Goal: Use online tool/utility: Utilize a website feature to perform a specific function

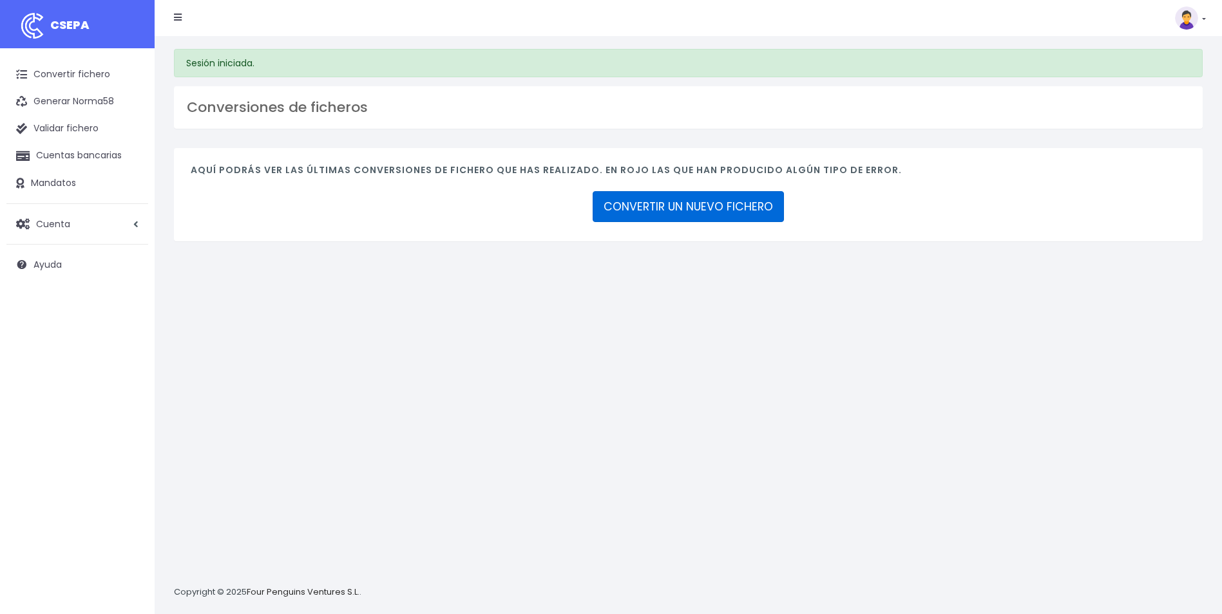
click at [652, 195] on link "CONVERTIR UN NUEVO FICHERO" at bounding box center [687, 206] width 191 height 31
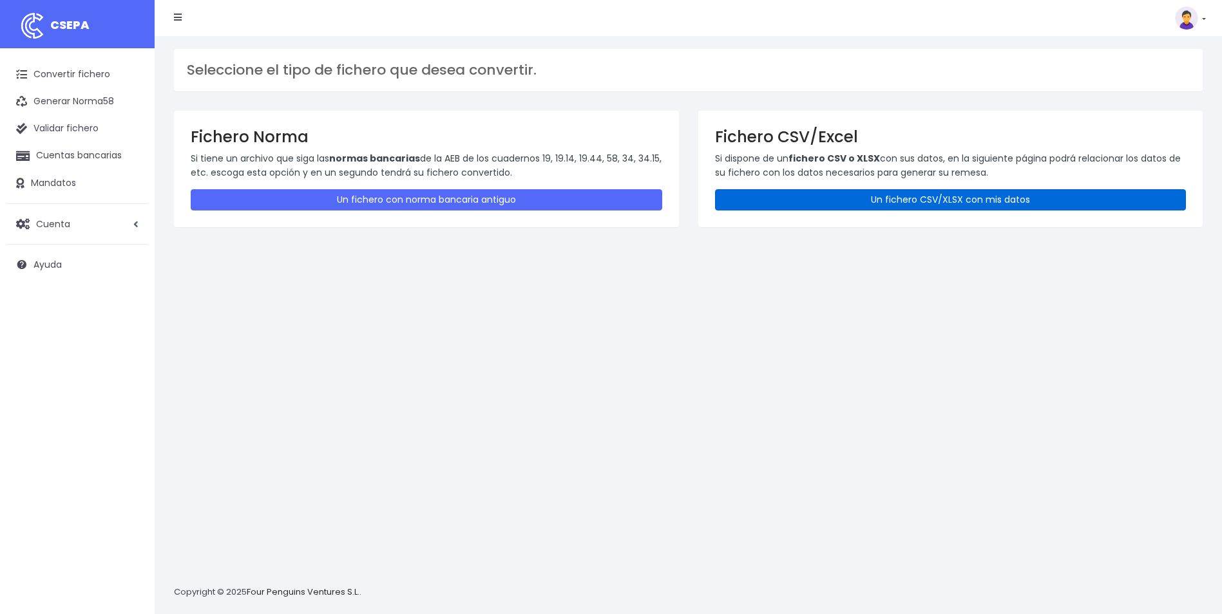
click at [778, 197] on link "Un fichero CSV/XLSX con mis datos" at bounding box center [950, 199] width 471 height 21
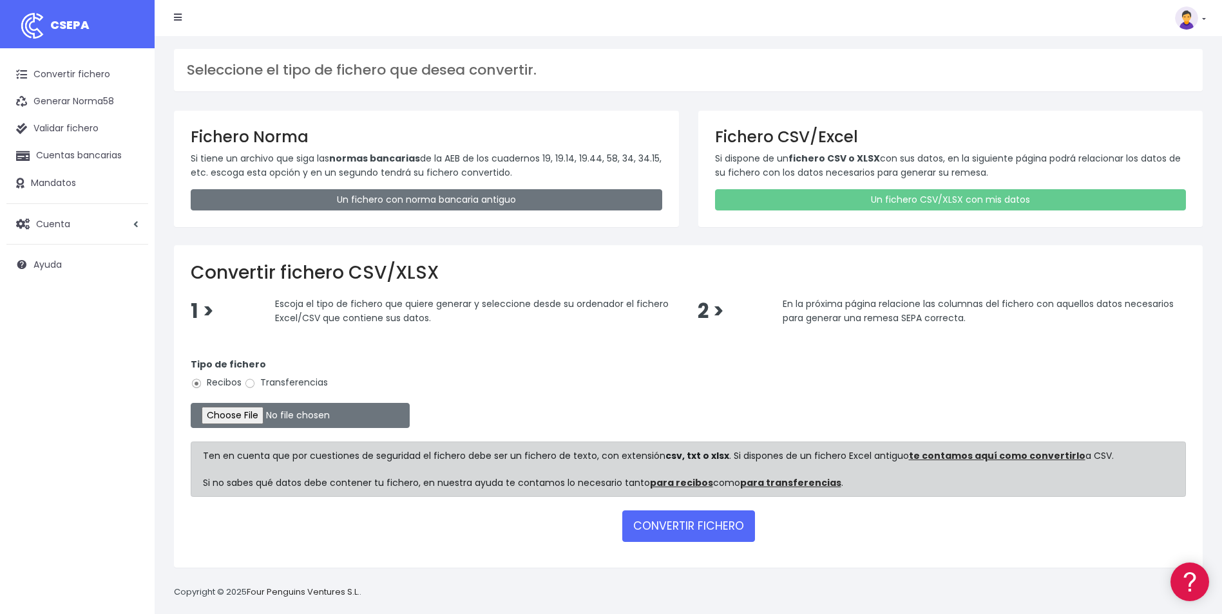
click at [274, 392] on div "Tipo de fichero Recibos Transferencias" at bounding box center [688, 376] width 995 height 36
click at [271, 386] on label "Transferencias" at bounding box center [286, 383] width 84 height 14
click at [256, 386] on input "Transferencias" at bounding box center [250, 384] width 12 height 12
radio input "true"
click at [245, 413] on input "file" at bounding box center [300, 415] width 219 height 25
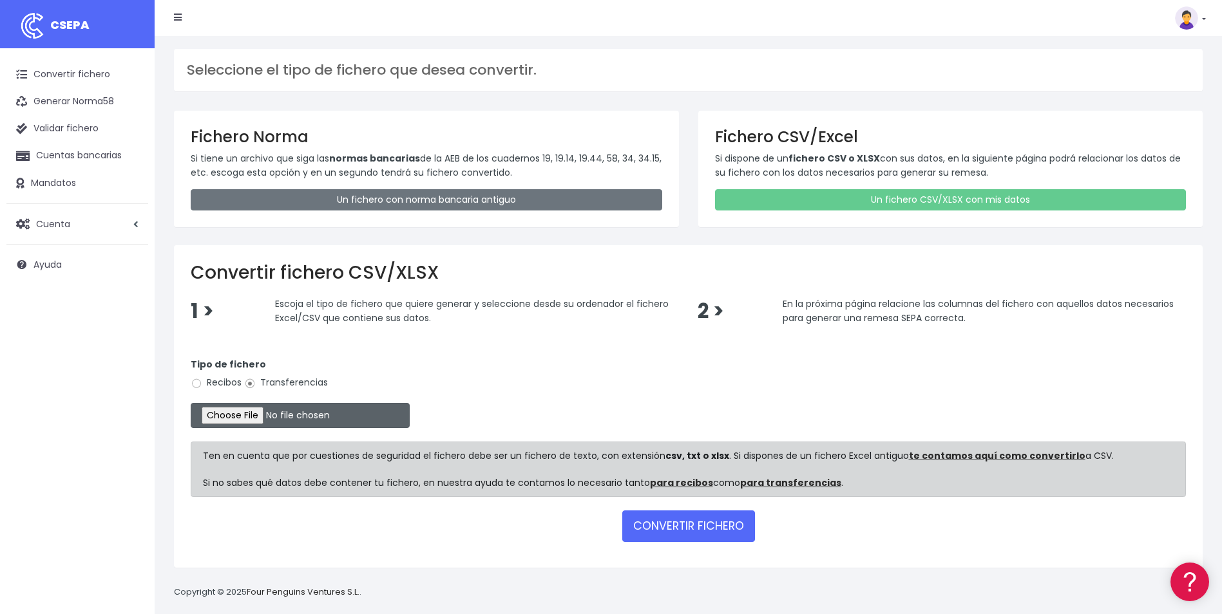
type input "C:\fakepath\REEMBOLSO 0554 V2 605,00.csv"
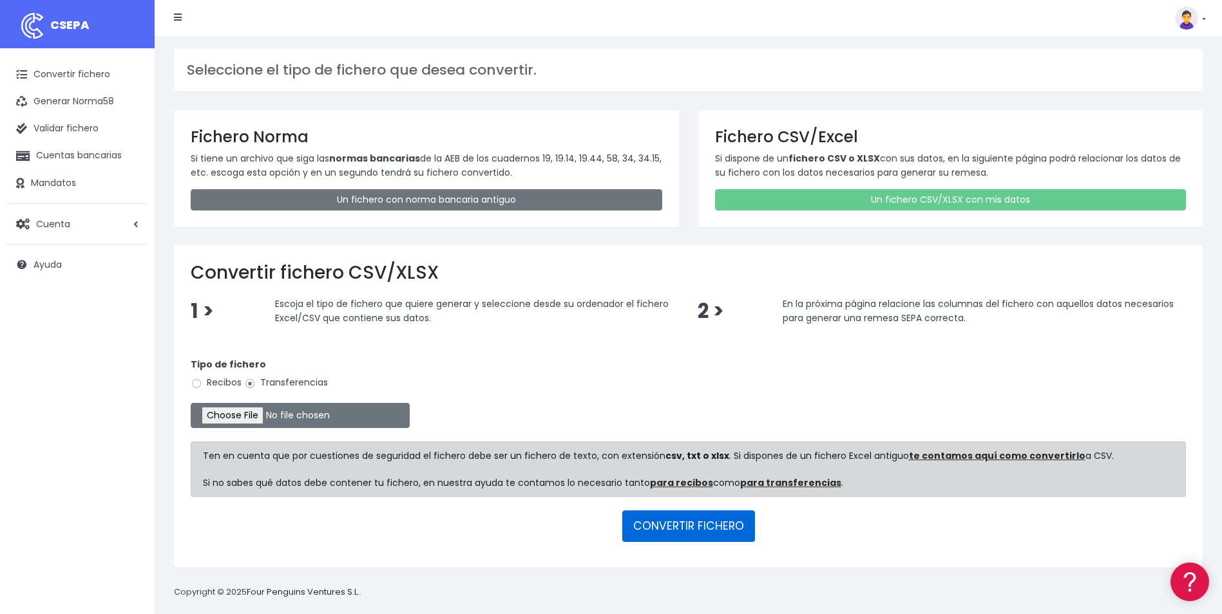
click at [694, 525] on button "CONVERTIR FICHERO" at bounding box center [688, 526] width 133 height 31
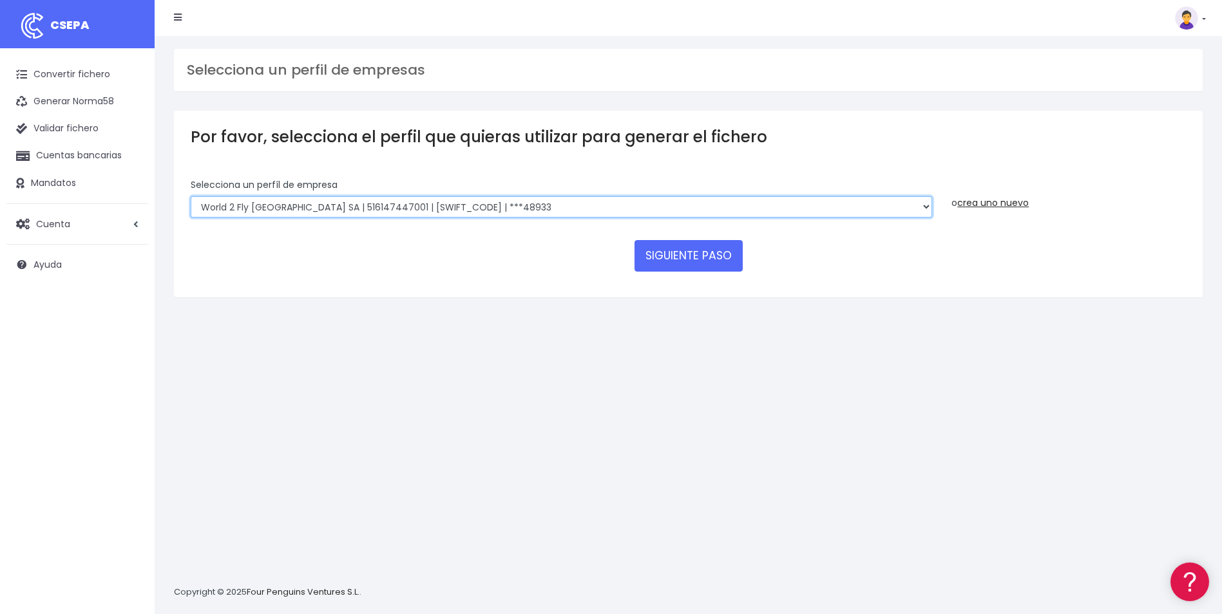
click at [839, 205] on select "World 2 Meet SLU | B62880992001 | [SWIFT_CODE] | ***97721 WORLD2MEET,S.L.U | B6…" at bounding box center [561, 207] width 741 height 22
click at [857, 202] on select "World 2 Meet SLU | B62880992001 | [SWIFT_CODE] | ***97721 WORLD2MEET,S.L.U | B6…" at bounding box center [561, 207] width 741 height 22
select select "2121"
click at [191, 196] on select "World 2 Meet SLU | B62880992001 | BSABESBBXXX | ***97721 WORLD2MEET,S.L.U | B62…" at bounding box center [561, 207] width 741 height 22
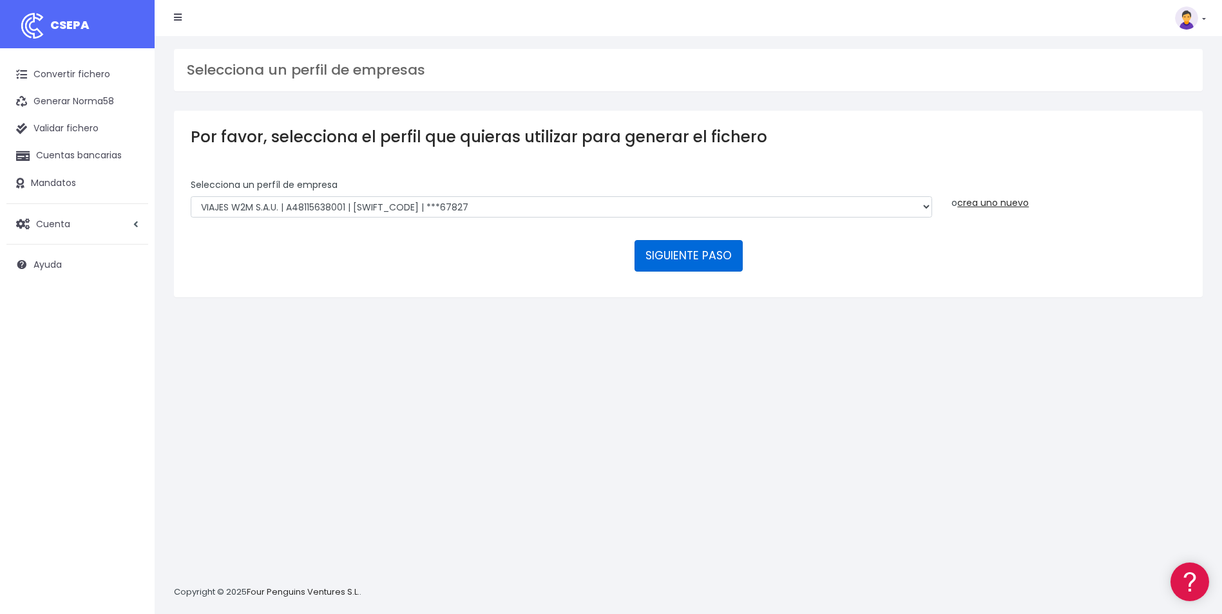
click at [728, 264] on button "SIGUIENTE PASO" at bounding box center [688, 255] width 108 height 31
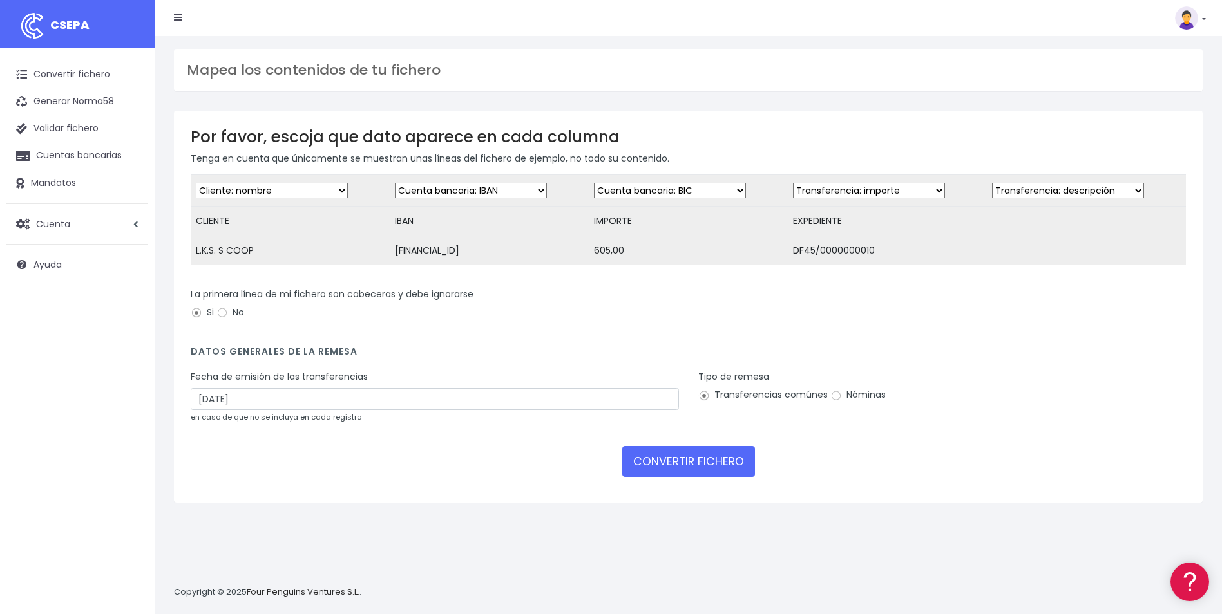
click at [734, 197] on select "Desechar campo Cliente: nombre Cliente: DNI Cliente: Email Cliente: referencia …" at bounding box center [670, 190] width 152 height 15
select select "amount"
click at [594, 183] on select "Desechar campo Cliente: nombre Cliente: DNI Cliente: Email Cliente: referencia …" at bounding box center [670, 190] width 152 height 15
click at [908, 191] on select "Desechar campo Cliente: nombre Cliente: DNI Cliente: Email Cliente: referencia …" at bounding box center [869, 190] width 152 height 15
select select "description"
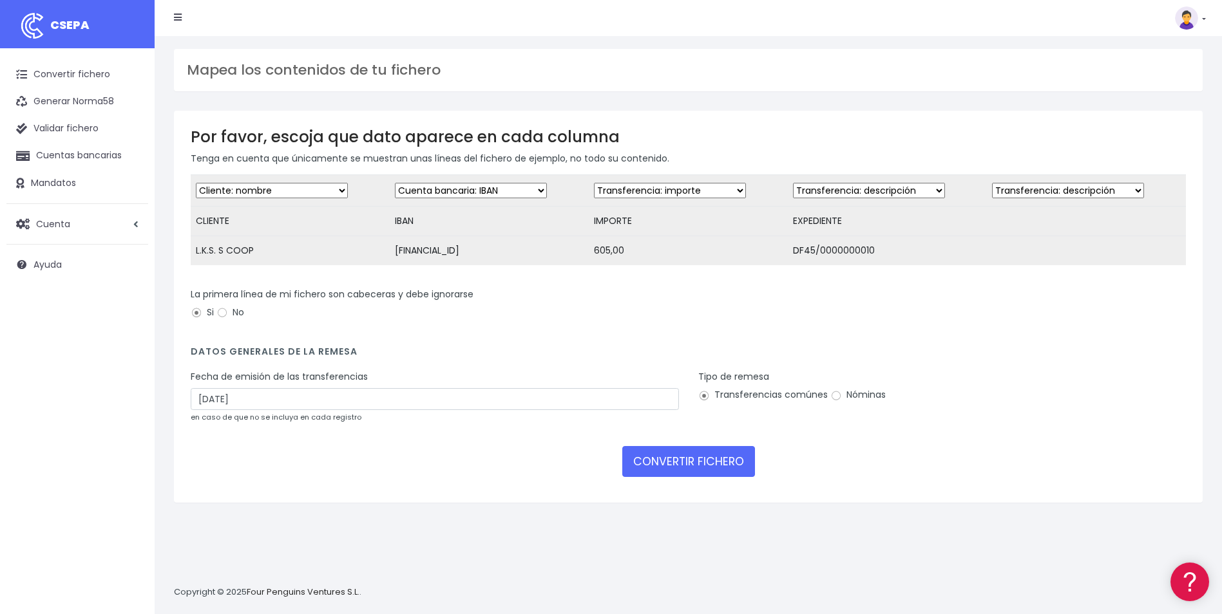
click at [793, 183] on select "Desechar campo Cliente: nombre Cliente: DNI Cliente: Email Cliente: referencia …" at bounding box center [869, 190] width 152 height 15
click at [312, 410] on input "04/10/2025" at bounding box center [435, 399] width 488 height 22
click at [263, 482] on td "2" at bounding box center [261, 477] width 19 height 19
type input "02/10/2025"
click at [654, 477] on button "CONVERTIR FICHERO" at bounding box center [688, 461] width 133 height 31
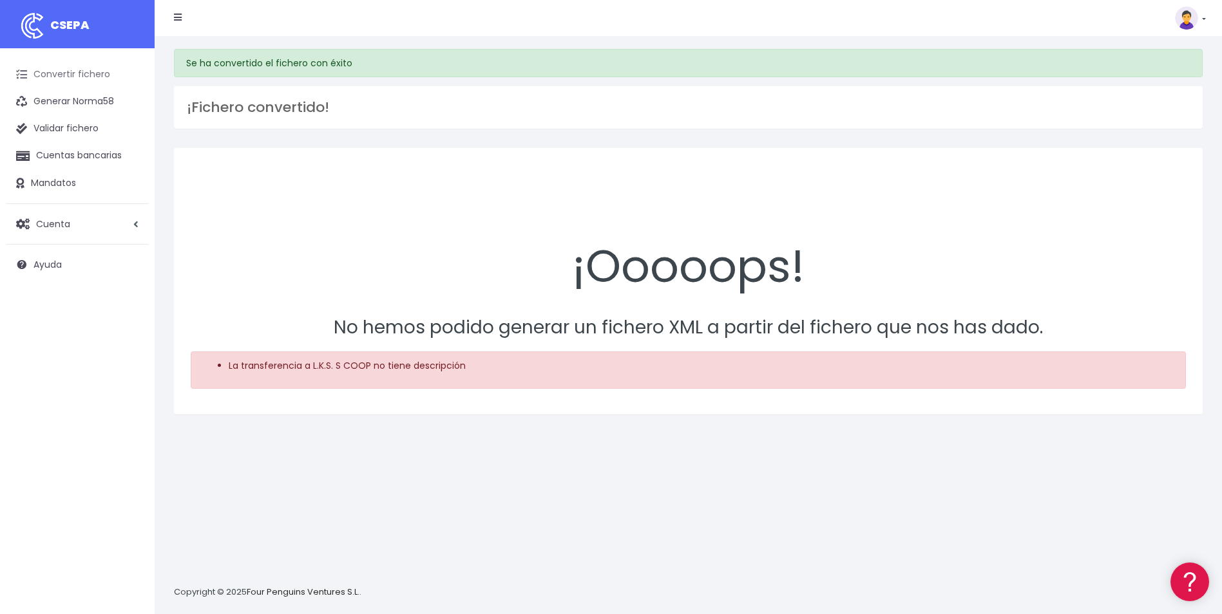
click at [99, 77] on link "Convertir fichero" at bounding box center [77, 74] width 142 height 27
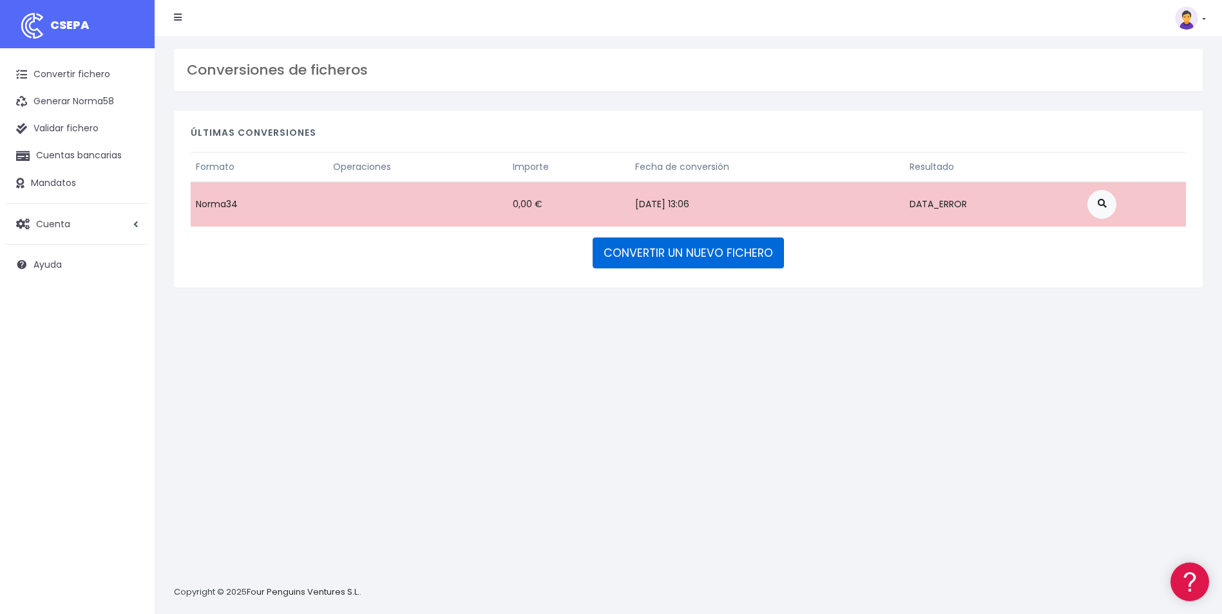
click at [713, 256] on link "CONVERTIR UN NUEVO FICHERO" at bounding box center [687, 253] width 191 height 31
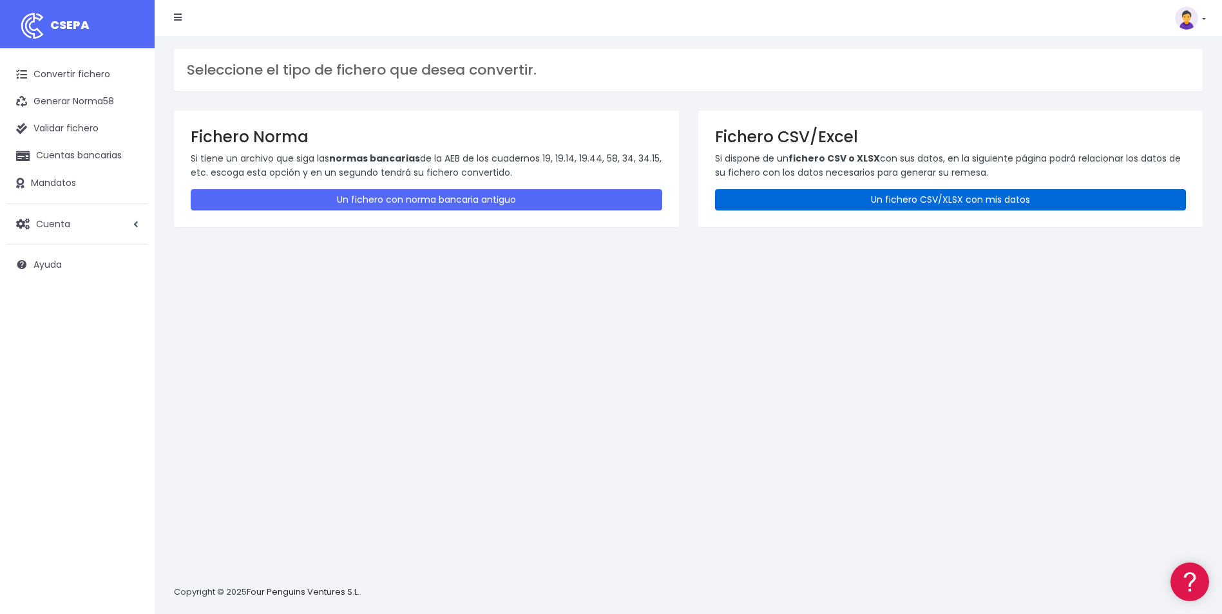
click at [892, 189] on link "Un fichero CSV/XLSX con mis datos" at bounding box center [950, 199] width 471 height 21
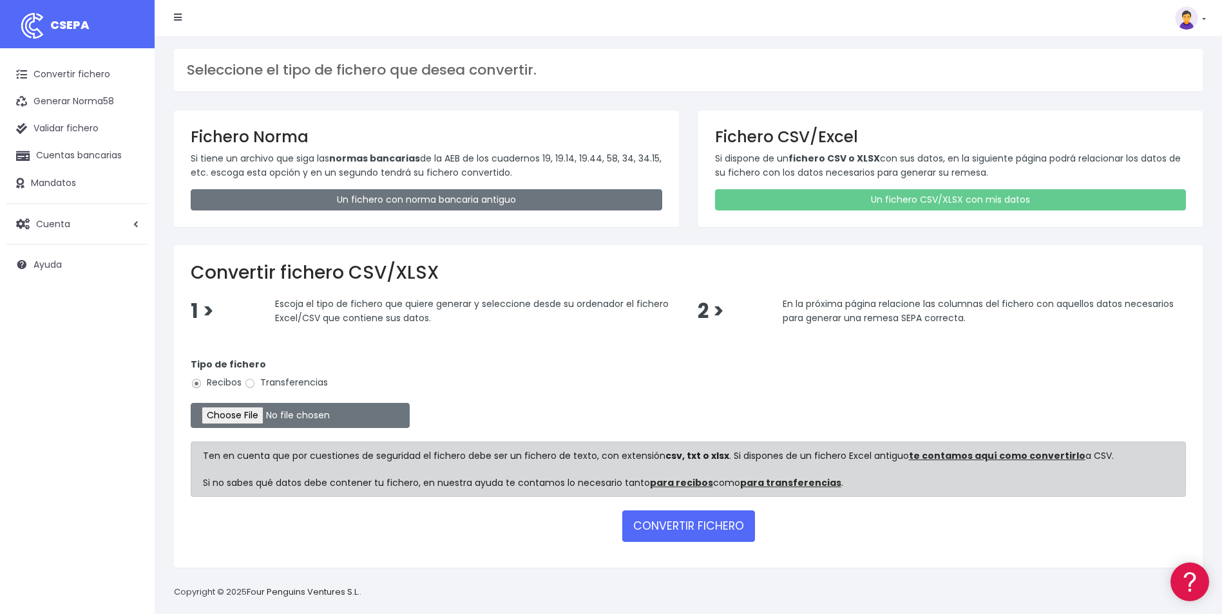
click at [270, 387] on label "Transferencias" at bounding box center [286, 383] width 84 height 14
click at [256, 387] on input "Transferencias" at bounding box center [250, 384] width 12 height 12
radio input "true"
click at [260, 411] on input "file" at bounding box center [300, 415] width 219 height 25
type input "C:\fakepath\REEMBOLSO 0554 V2 605,00.csv"
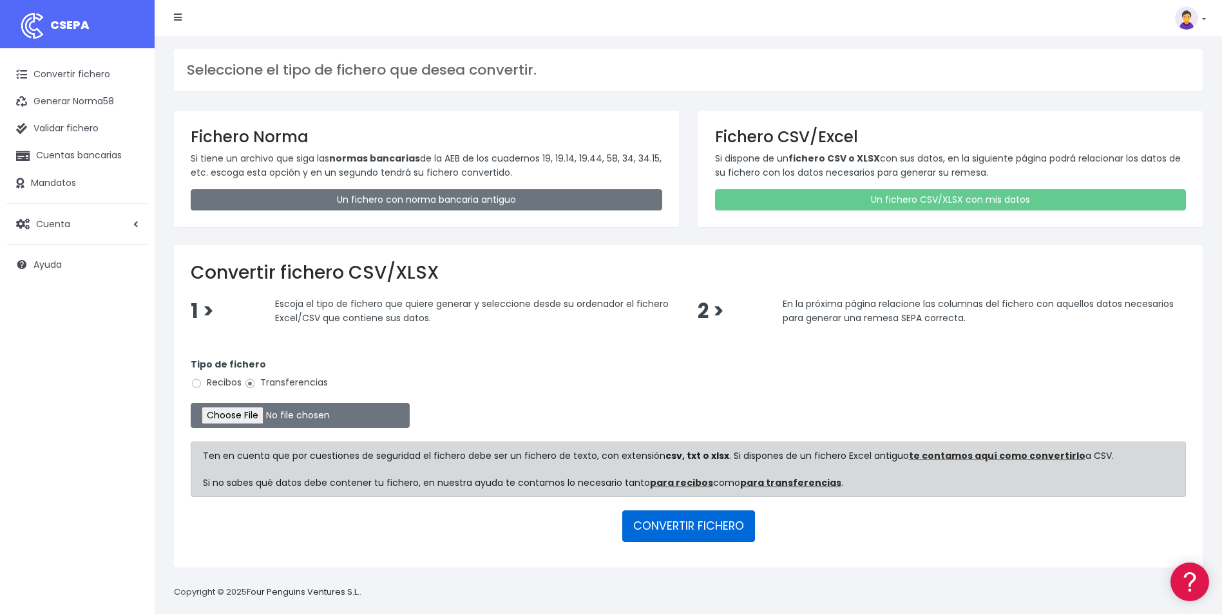
click at [670, 524] on button "CONVERTIR FICHERO" at bounding box center [688, 526] width 133 height 31
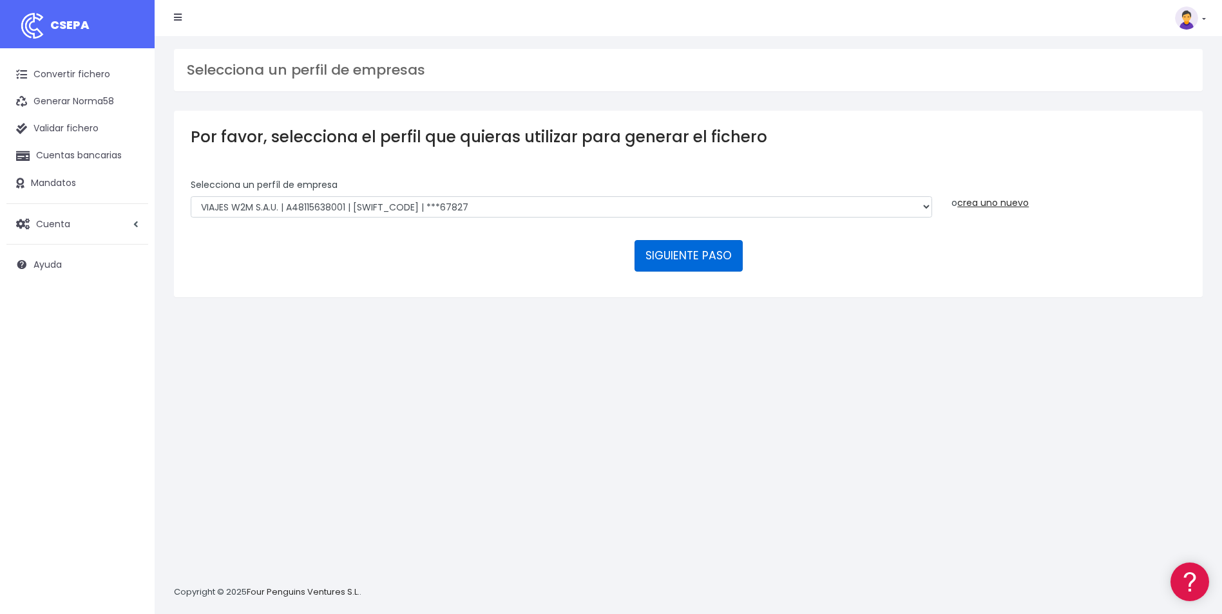
click at [673, 256] on button "SIGUIENTE PASO" at bounding box center [688, 255] width 108 height 31
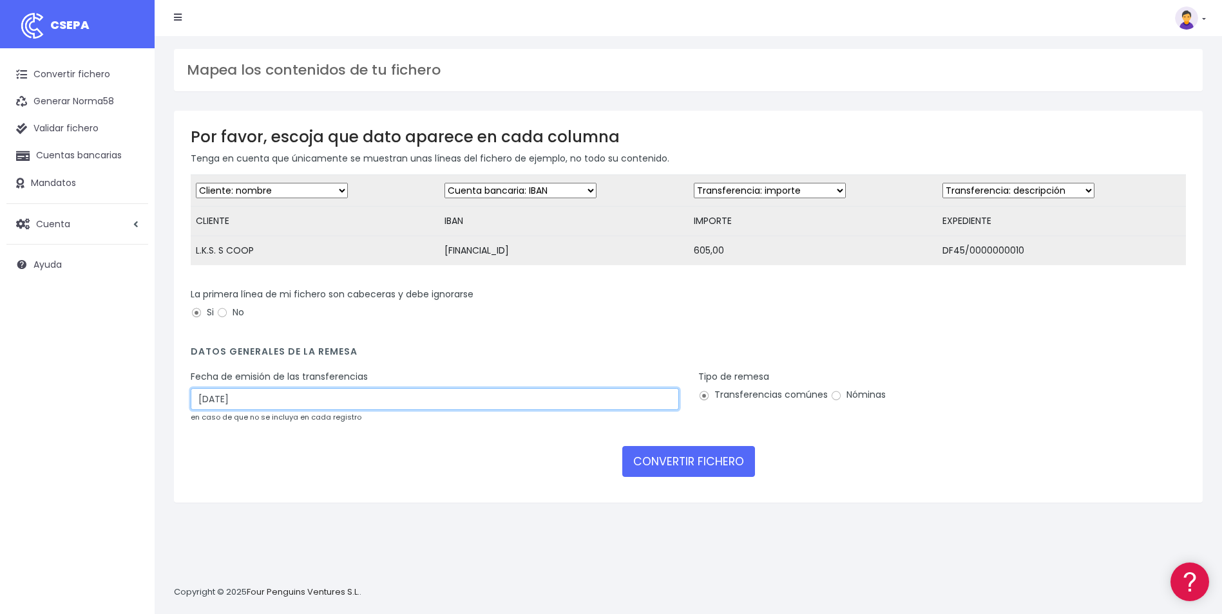
click at [304, 410] on input "04/10/2025" at bounding box center [435, 399] width 488 height 22
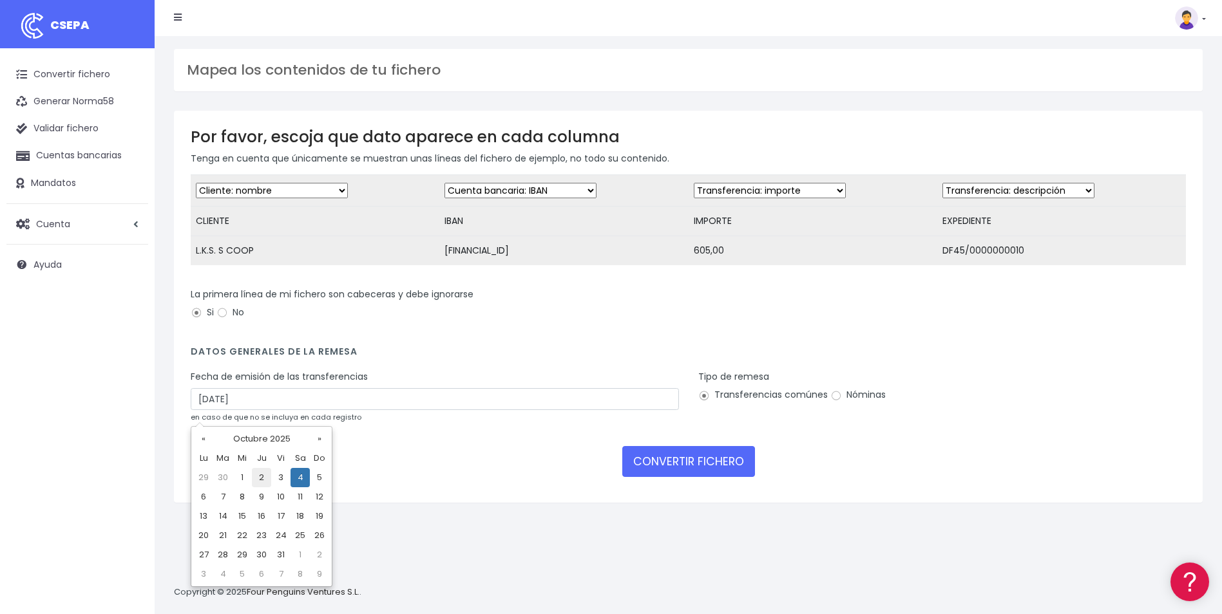
click at [260, 479] on td "2" at bounding box center [261, 477] width 19 height 19
type input "02/10/2025"
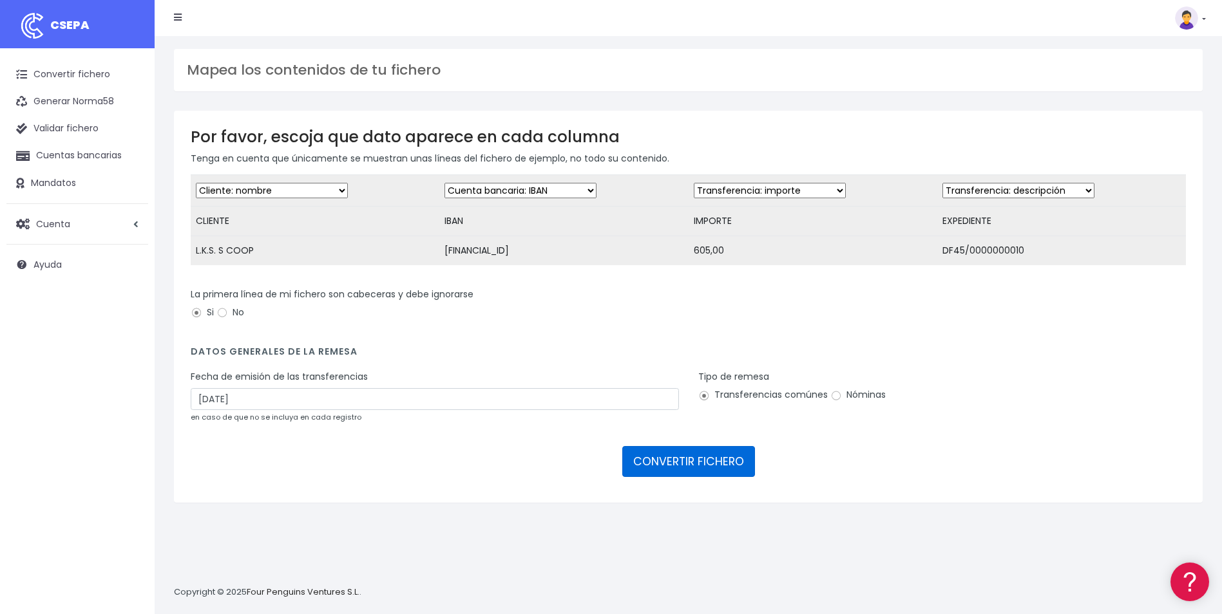
click at [674, 471] on button "CONVERTIR FICHERO" at bounding box center [688, 461] width 133 height 31
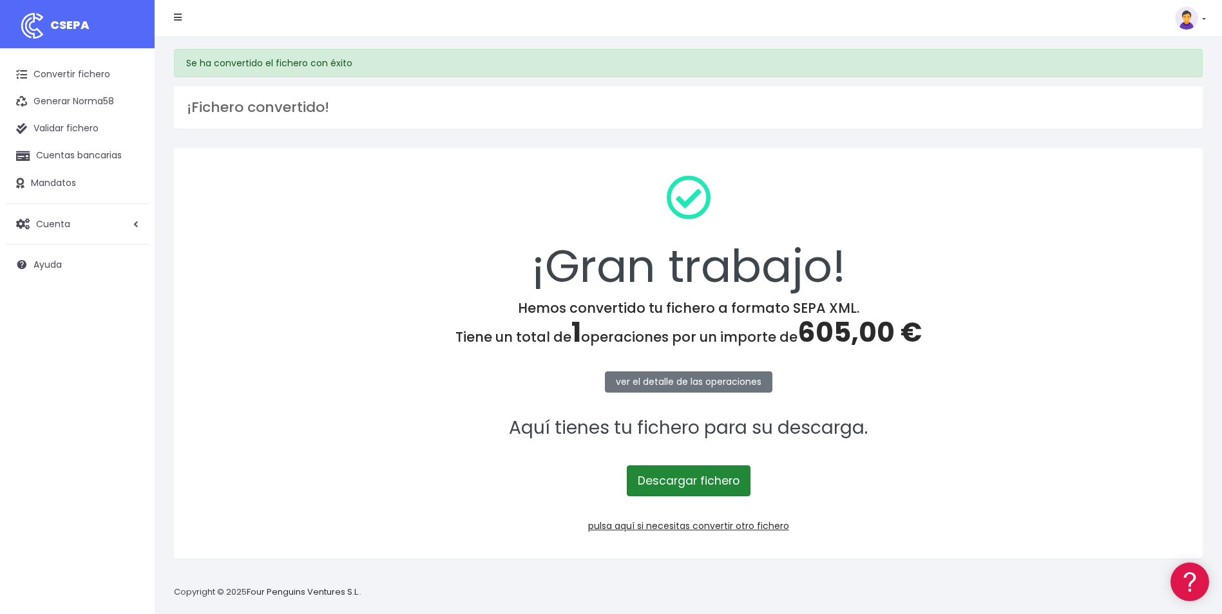
click at [674, 471] on link "Descargar fichero" at bounding box center [689, 481] width 124 height 31
